Goal: Register for event/course

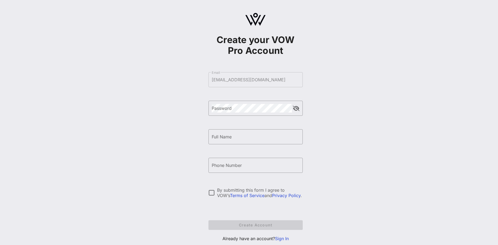
scroll to position [16, 0]
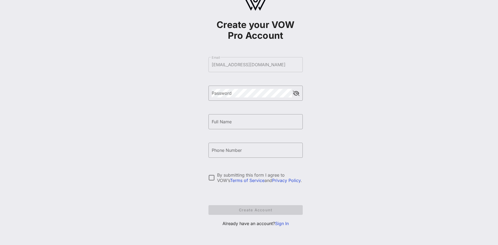
click at [276, 180] on link "Privacy Policy" at bounding box center [286, 180] width 29 height 5
click at [231, 180] on link "Terms of Service" at bounding box center [247, 180] width 34 height 5
click at [238, 180] on link "Terms of Service" at bounding box center [247, 180] width 34 height 5
click at [274, 181] on link "Privacy Policy" at bounding box center [286, 180] width 29 height 5
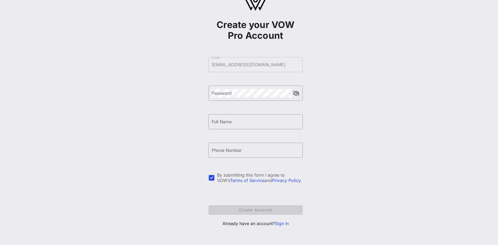
click at [274, 181] on link "Privacy Policy" at bounding box center [286, 180] width 29 height 5
click at [256, 174] on div "By submitting this form I agree to VOW’s Terms of Service and Privacy Policy ." at bounding box center [260, 177] width 86 height 11
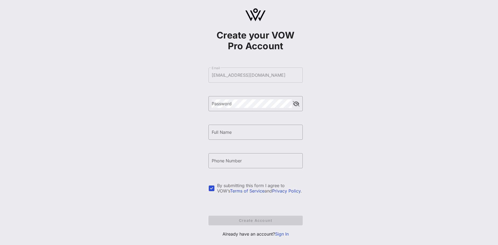
scroll to position [0, 0]
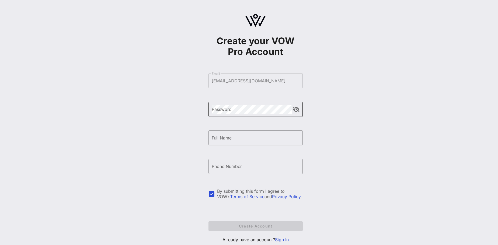
click at [295, 111] on button "append icon" at bounding box center [296, 109] width 7 height 5
type input "[PERSON_NAME]"
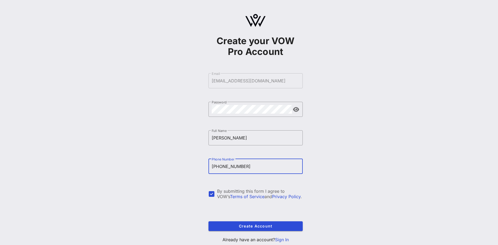
type input "[PHONE_NUMBER]"
click at [231, 197] on link "Terms of Service" at bounding box center [247, 196] width 34 height 5
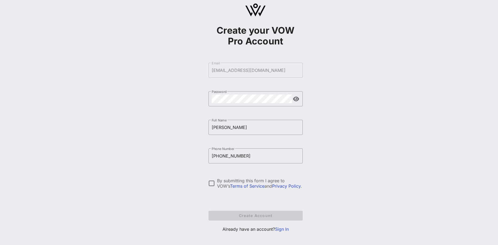
scroll to position [16, 0]
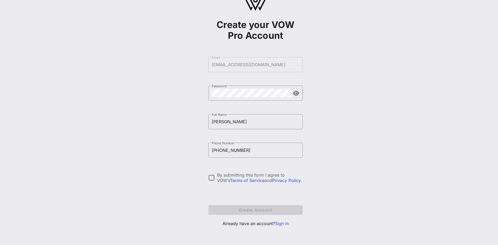
click at [272, 182] on link "Privacy Policy" at bounding box center [286, 180] width 29 height 5
drag, startPoint x: 259, startPoint y: 209, endPoint x: 283, endPoint y: 201, distance: 24.8
click at [259, 209] on span "Create Account" at bounding box center [256, 210] width 86 height 5
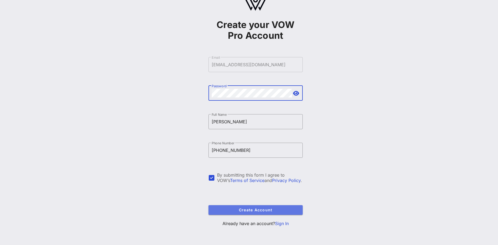
click at [246, 211] on span "Create Account" at bounding box center [256, 210] width 86 height 5
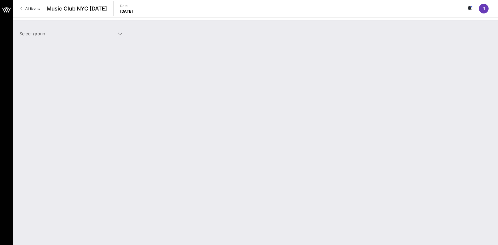
type input "[PERSON_NAME] (EventFluence) [[PERSON_NAME], [EMAIL_ADDRESS][DOMAIN_NAME]]"
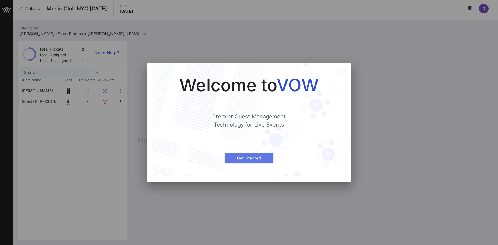
click at [248, 160] on span "Get Started" at bounding box center [249, 158] width 40 height 5
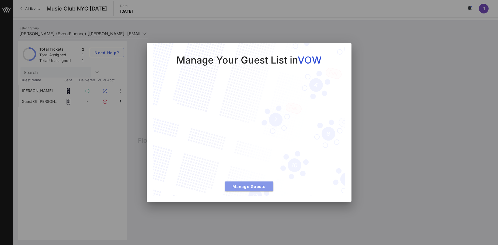
click at [243, 187] on span "Manage Guests" at bounding box center [249, 186] width 40 height 5
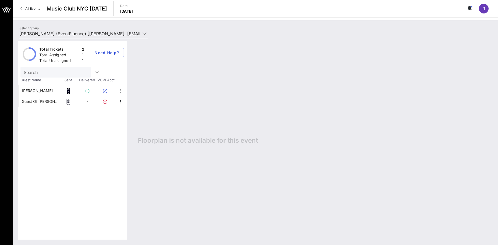
click at [28, 101] on div "Guest Of [PERSON_NAME]" at bounding box center [40, 101] width 37 height 11
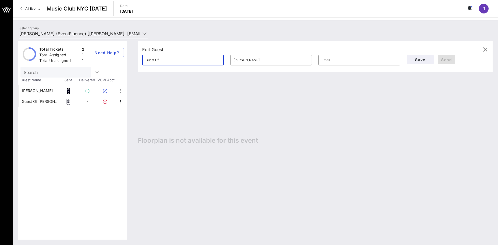
click at [177, 61] on input "Guest Of" at bounding box center [182, 60] width 75 height 9
click at [349, 60] on input "text" at bounding box center [359, 60] width 75 height 9
click at [30, 101] on div "Guest Of [PERSON_NAME]" at bounding box center [40, 101] width 37 height 11
click at [31, 90] on div "[PERSON_NAME]" at bounding box center [37, 90] width 31 height 11
type input "[PERSON_NAME]"
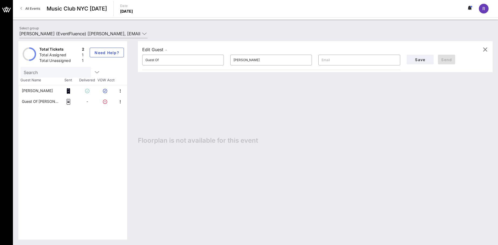
type input "[PERSON_NAME]"
type input "[EMAIL_ADDRESS][DOMAIN_NAME]"
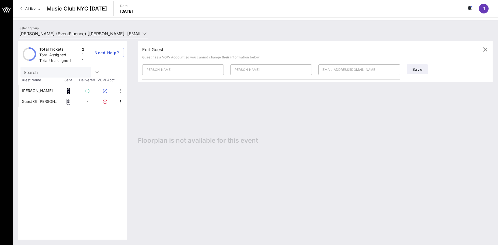
click at [28, 100] on div "Guest Of [PERSON_NAME]" at bounding box center [40, 101] width 37 height 11
type input "Guest Of"
type input "[PERSON_NAME]"
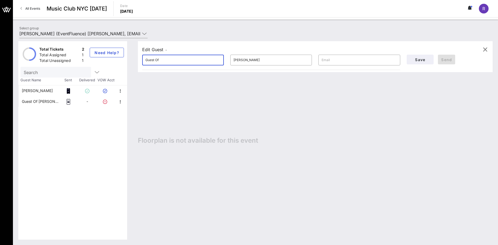
click at [182, 61] on input "Guest Of" at bounding box center [182, 60] width 75 height 9
click at [121, 91] on icon "button" at bounding box center [120, 91] width 6 height 6
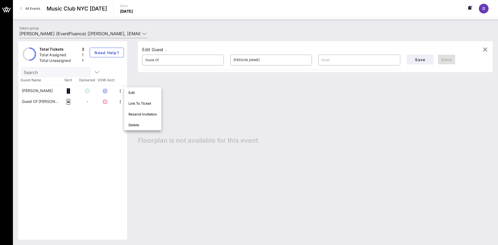
click at [86, 126] on div "Total Tickets 2 Total Assigned 1 Total Unassigned 1 Need Help? Search Guest Nam…" at bounding box center [72, 140] width 109 height 198
click at [120, 103] on icon "button" at bounding box center [120, 102] width 6 height 6
click at [94, 133] on div "Total Tickets 2 Total Assigned 1 Total Unassigned 1 Need Help? Search Guest Nam…" at bounding box center [72, 140] width 109 height 198
click at [165, 61] on input "Guest Of" at bounding box center [182, 60] width 75 height 9
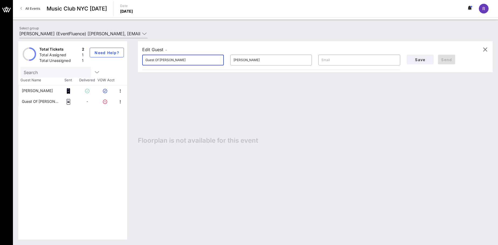
type input "Guest Of [PERSON_NAME]"
type input "[PERSON_NAME]"
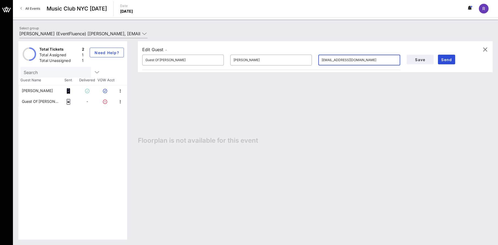
click at [343, 61] on input "[EMAIL_ADDRESS][DOMAIN_NAME]" at bounding box center [359, 60] width 75 height 9
type input "[EMAIL_ADDRESS][DOMAIN_NAME]"
click at [446, 59] on span "Send" at bounding box center [446, 59] width 13 height 5
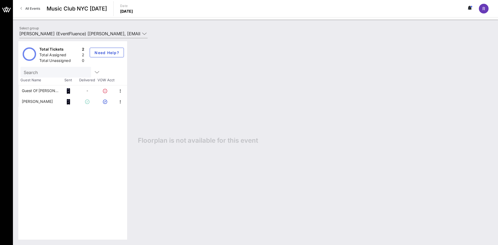
click at [88, 174] on div "Total Tickets 2 Total Assigned 2 Total Unassigned 0 Need Help? Search Guest Nam…" at bounding box center [72, 140] width 109 height 198
click at [31, 102] on div "[PERSON_NAME]" at bounding box center [37, 101] width 31 height 11
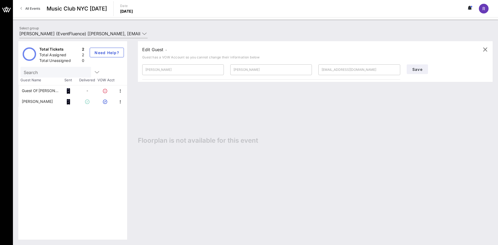
click at [31, 91] on div "Guest Of [PERSON_NAME] [PERSON_NAME]" at bounding box center [40, 90] width 37 height 11
type input "Guest Of [PERSON_NAME]"
type input "[PERSON_NAME]"
type input "[EMAIL_ADDRESS][DOMAIN_NAME]"
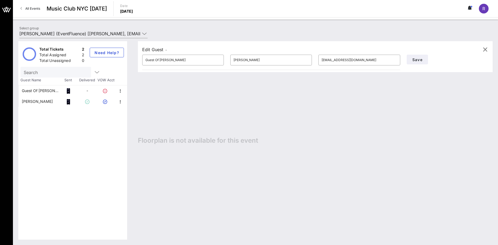
click at [235, 203] on div "Edit Guest - ​ Guest Of [PERSON_NAME] ​ [PERSON_NAME] ​ [EMAIL_ADDRESS][DOMAIN_…" at bounding box center [312, 140] width 360 height 198
click at [484, 52] on icon "button" at bounding box center [485, 49] width 6 height 6
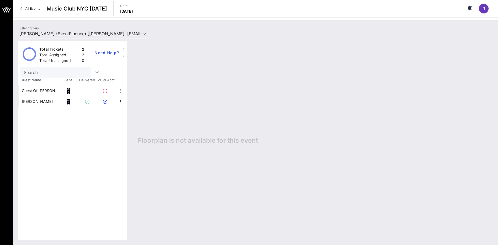
click at [74, 173] on div "Total Tickets 2 Total Assigned 2 Total Unassigned 0 Need Help? Search Guest Nam…" at bounding box center [72, 140] width 109 height 198
